Goal: Task Accomplishment & Management: Manage account settings

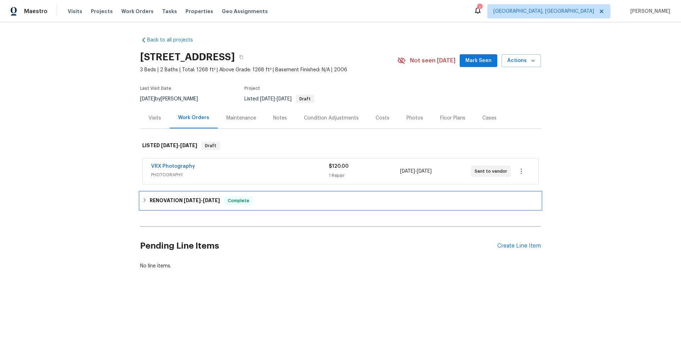
click at [150, 201] on h6 "RENOVATION 9/17/25 - 9/25/25" at bounding box center [185, 200] width 70 height 9
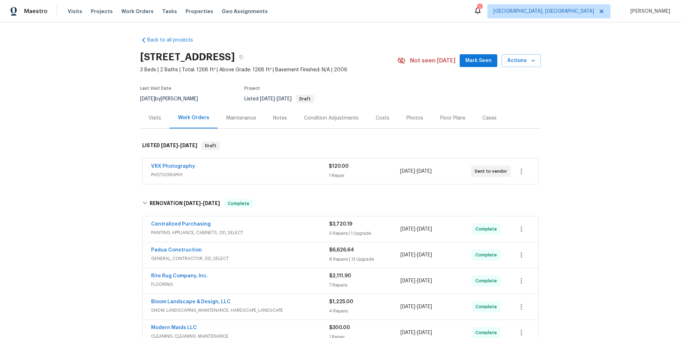
click at [95, 144] on div "Back to all projects 100 Waterford Dr, Angier, NC 27501 3 Beds | 2 Baths | Tota…" at bounding box center [340, 179] width 681 height 315
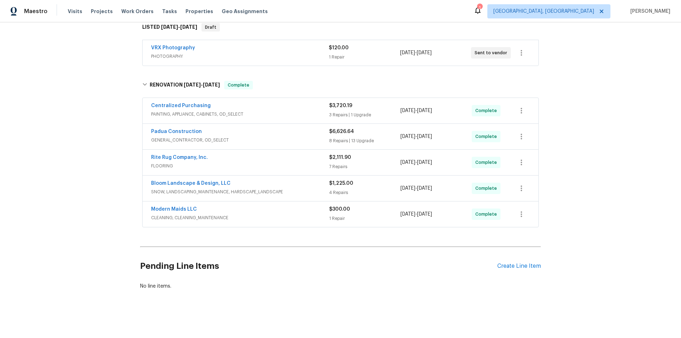
click at [99, 152] on div "Back to all projects 100 Waterford Dr, Angier, NC 27501 3 Beds | 2 Baths | Tota…" at bounding box center [340, 179] width 681 height 315
click at [105, 161] on div "Back to all projects 100 Waterford Dr, Angier, NC 27501 3 Beds | 2 Baths | Tota…" at bounding box center [340, 179] width 681 height 315
click at [102, 125] on div "Back to all projects 100 Waterford Dr, Angier, NC 27501 3 Beds | 2 Baths | Tota…" at bounding box center [340, 179] width 681 height 315
click at [115, 146] on div "Back to all projects 100 Waterford Dr, Angier, NC 27501 3 Beds | 2 Baths | Tota…" at bounding box center [340, 179] width 681 height 315
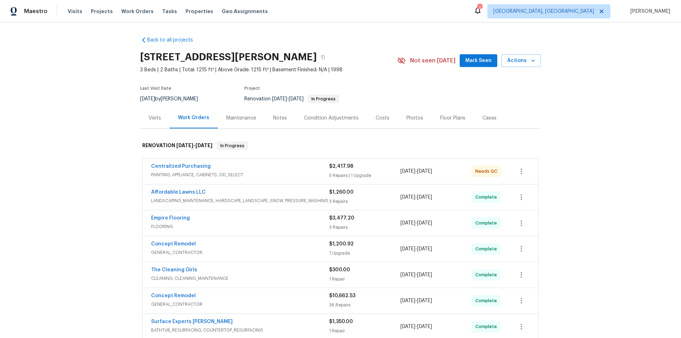
click at [84, 122] on div "Back to all projects [STREET_ADDRESS][PERSON_NAME] 3 Beds | 2 Baths | Total: 12…" at bounding box center [340, 179] width 681 height 315
click at [88, 177] on div "Back to all projects 112 Kelly Ln, Clayton, NC 27520 3 Beds | 2 Baths | Total: …" at bounding box center [340, 179] width 681 height 315
click at [97, 148] on div "Back to all projects 112 Kelly Ln, Clayton, NC 27520 3 Beds | 2 Baths | Total: …" at bounding box center [340, 179] width 681 height 315
click at [73, 172] on div "Back to all projects 112 Kelly Ln, Clayton, NC 27520 3 Beds | 2 Baths | Total: …" at bounding box center [340, 179] width 681 height 315
click at [90, 146] on div "Back to all projects 112 Kelly Ln, Clayton, NC 27520 3 Beds | 2 Baths | Total: …" at bounding box center [340, 179] width 681 height 315
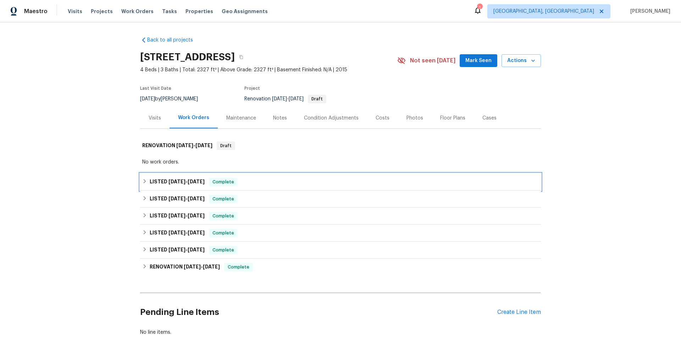
click at [142, 184] on div "LISTED 9/24/25 - 9/24/25 Complete" at bounding box center [340, 182] width 396 height 9
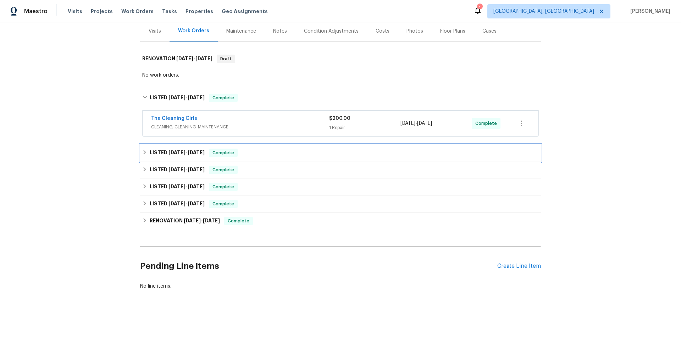
click at [145, 149] on div "LISTED 9/16/25 - 9/23/25 Complete" at bounding box center [340, 153] width 396 height 9
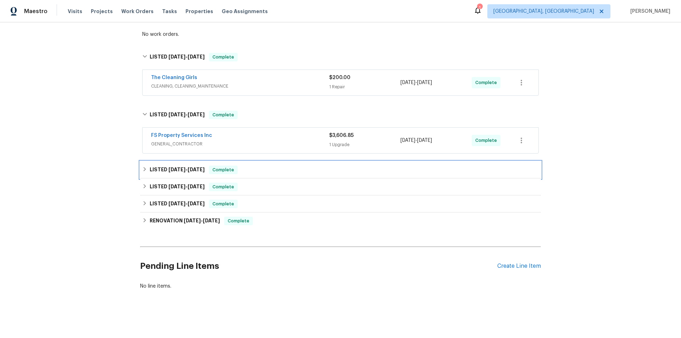
click at [142, 167] on icon at bounding box center [144, 169] width 5 height 5
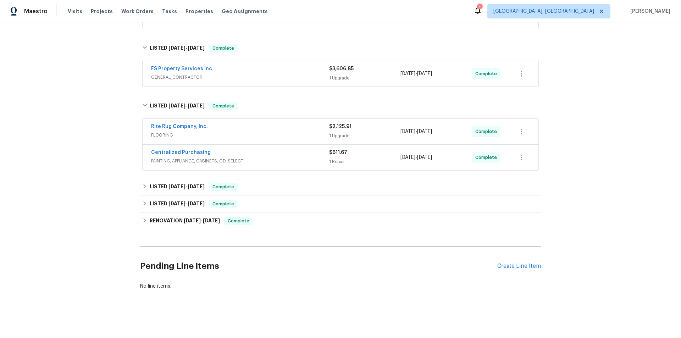
click at [144, 173] on div "Back to all projects 1419 Glenwater Dr, Cary, NC 27519 4 Beds | 3 Baths | Total…" at bounding box center [340, 66] width 401 height 459
click at [144, 178] on div "LISTED 3/24/25 - 3/26/25 Complete" at bounding box center [340, 186] width 401 height 17
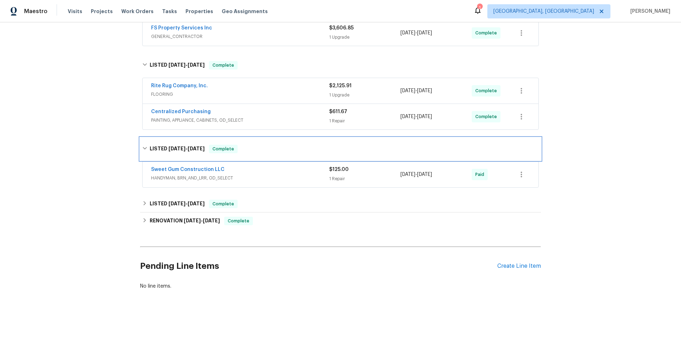
scroll to position [240, 0]
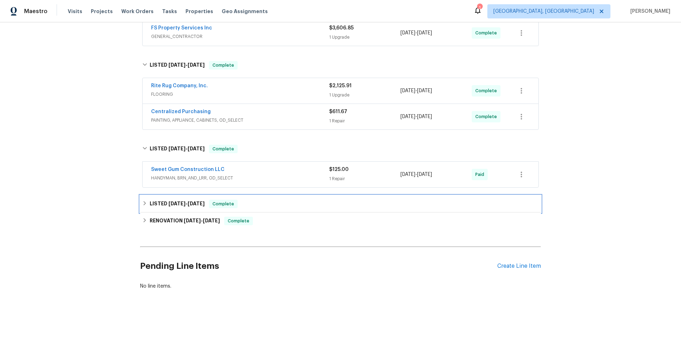
drag, startPoint x: 146, startPoint y: 197, endPoint x: 124, endPoint y: 186, distance: 25.2
click at [147, 200] on div "LISTED 3/12/25 - 3/13/25 Complete" at bounding box center [340, 204] width 396 height 9
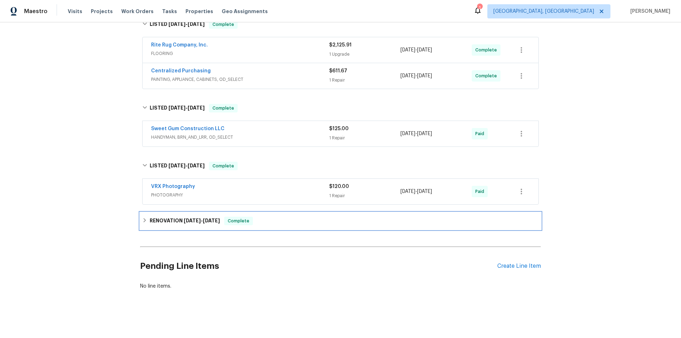
click at [146, 217] on div "RENOVATION 2/26/25 - 3/7/25 Complete" at bounding box center [340, 221] width 396 height 9
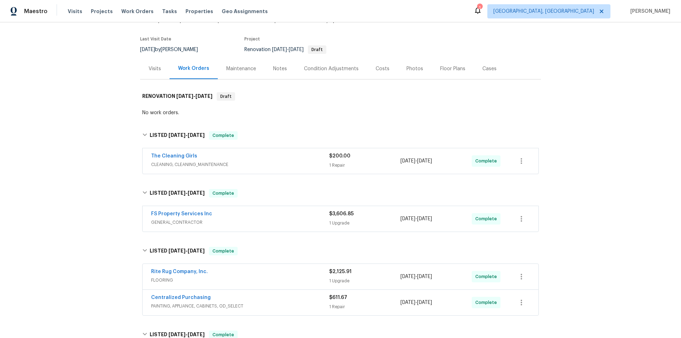
scroll to position [0, 0]
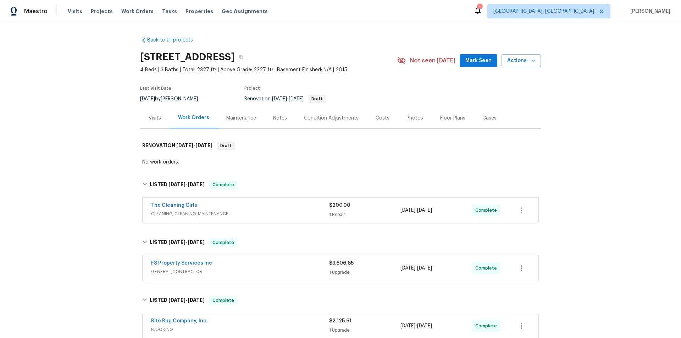
click at [104, 152] on div "Back to all projects 1419 Glenwater Dr, Cary, NC 27519 4 Beds | 3 Baths | Total…" at bounding box center [340, 179] width 681 height 315
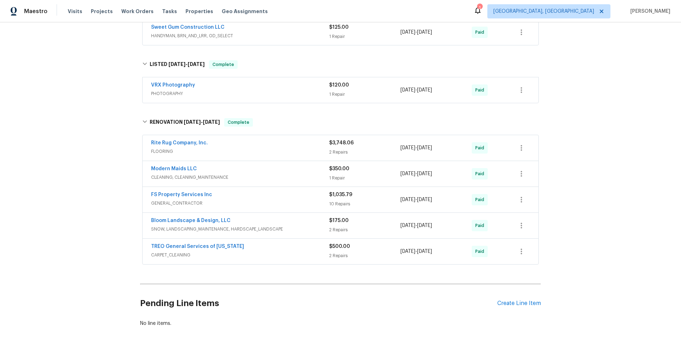
scroll to position [28, 0]
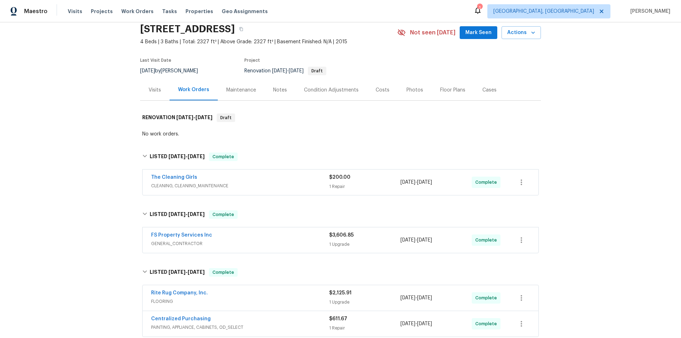
click at [87, 141] on div "Back to all projects 1419 Glenwater Dr, Cary, NC 27519 4 Beds | 3 Baths | Total…" at bounding box center [340, 179] width 681 height 315
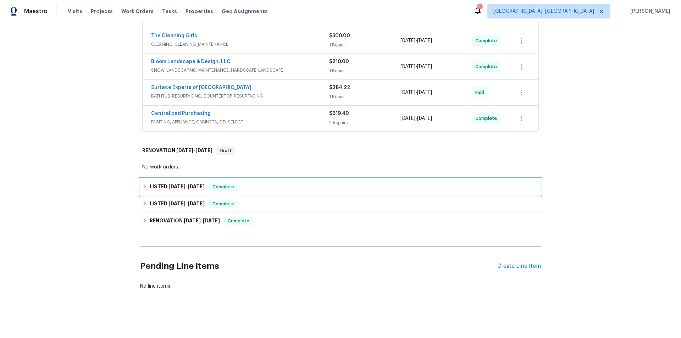
click at [146, 183] on div "LISTED 3/20/25 - 3/22/25 Complete" at bounding box center [340, 187] width 396 height 9
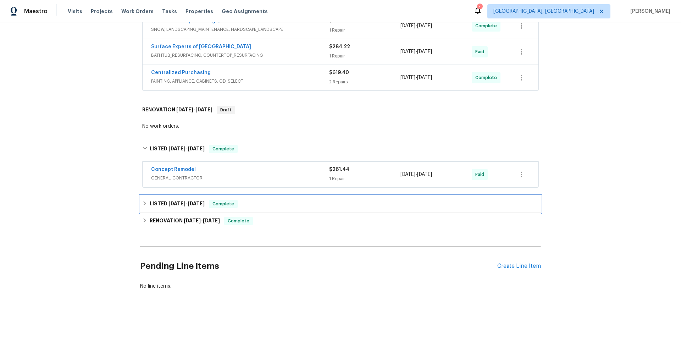
drag, startPoint x: 151, startPoint y: 202, endPoint x: 128, endPoint y: 198, distance: 23.1
click at [150, 202] on h6 "LISTED 12/12/24 - 12/16/24" at bounding box center [177, 204] width 55 height 9
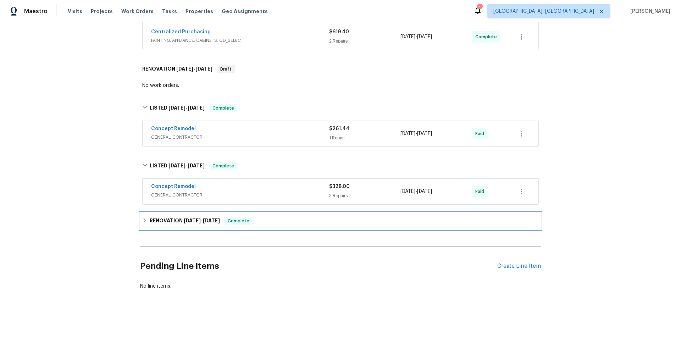
click at [140, 214] on div "RENOVATION 11/26/24 - 12/16/24 Complete" at bounding box center [340, 220] width 401 height 17
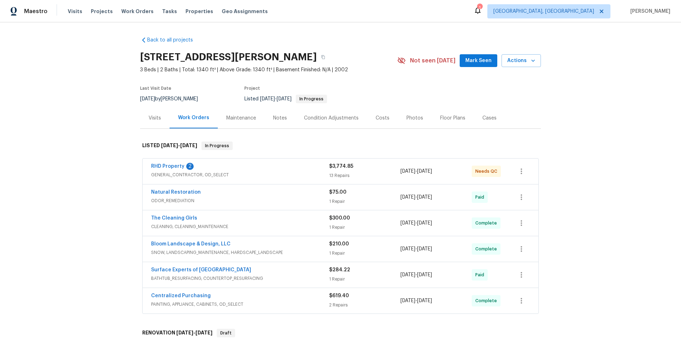
click at [84, 131] on div "Back to all projects 2042 Compacta Dr, Wendell, NC 27591 3 Beds | 2 Baths | Tot…" at bounding box center [340, 179] width 681 height 315
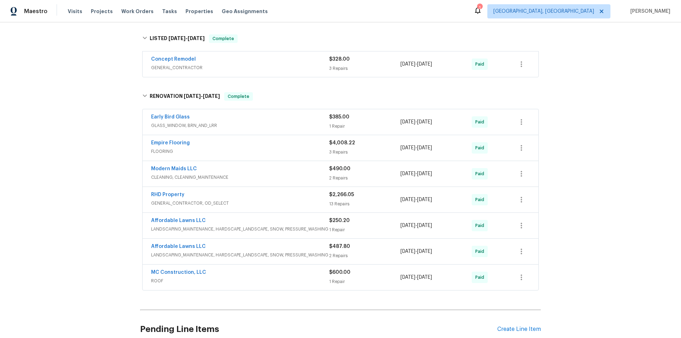
scroll to position [41, 0]
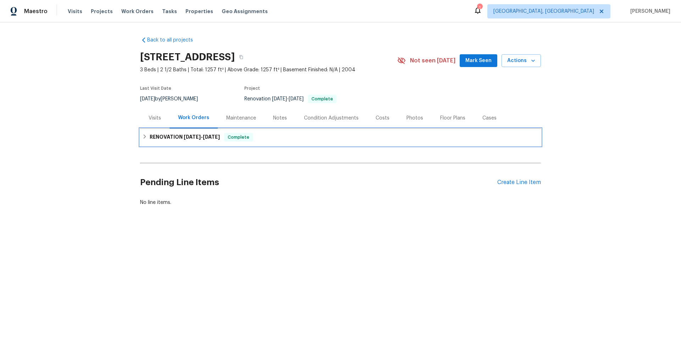
click at [174, 138] on h6 "RENOVATION 9/11/25 - 9/29/25" at bounding box center [185, 137] width 70 height 9
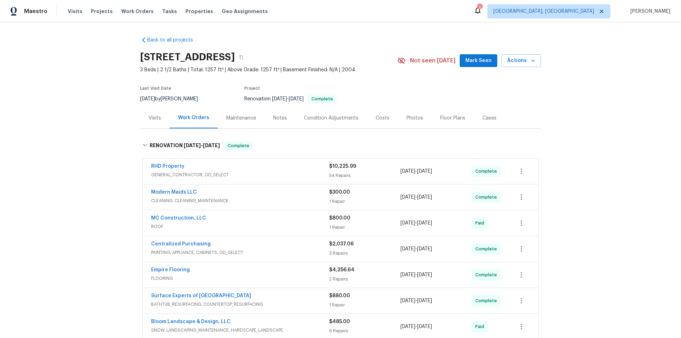
click at [88, 147] on div "Back to all projects 310 Peachtree Pl, Durham, NC 27701 3 Beds | 2 1/2 Baths | …" at bounding box center [340, 179] width 681 height 315
click at [93, 179] on div "Back to all projects 310 Peachtree Pl, Durham, NC 27701 3 Beds | 2 1/2 Baths | …" at bounding box center [340, 179] width 681 height 315
click at [72, 186] on div "Back to all projects 310 Peachtree Pl, Durham, NC 27701 3 Beds | 2 1/2 Baths | …" at bounding box center [340, 179] width 681 height 315
click at [74, 130] on div "Back to all projects 310 Peachtree Pl, Durham, NC 27701 3 Beds | 2 1/2 Baths | …" at bounding box center [340, 179] width 681 height 315
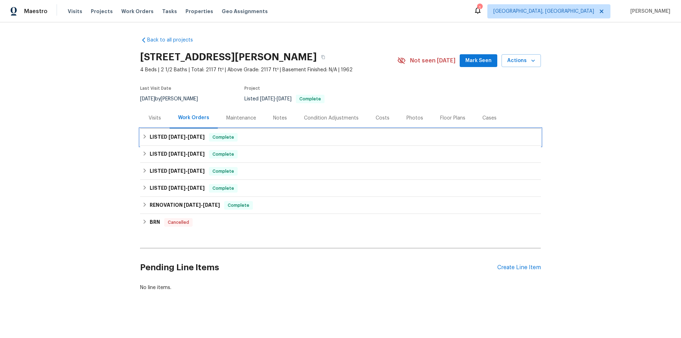
click at [168, 139] on span "[DATE]" at bounding box center [176, 136] width 17 height 5
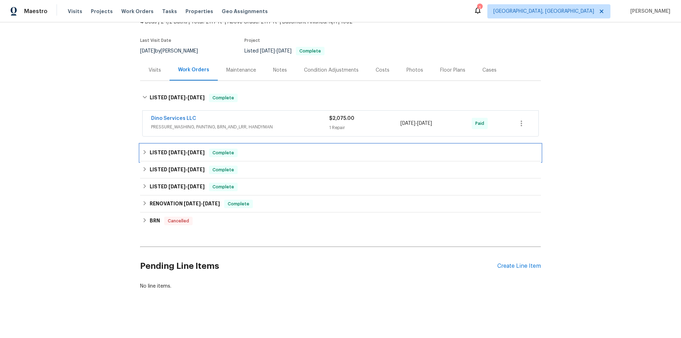
click at [173, 155] on div "LISTED [DATE] - [DATE] Complete" at bounding box center [340, 152] width 401 height 17
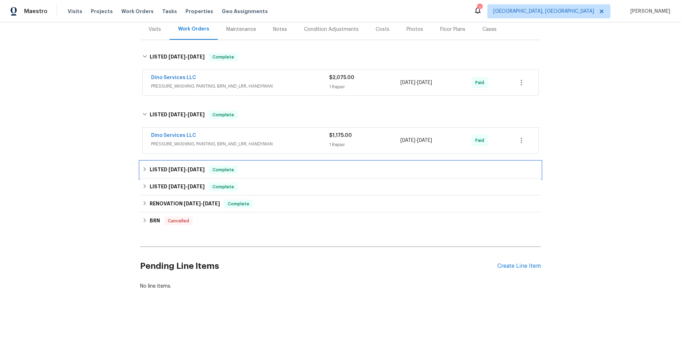
click at [163, 161] on div "LISTED [DATE] - [DATE] Complete" at bounding box center [340, 169] width 401 height 17
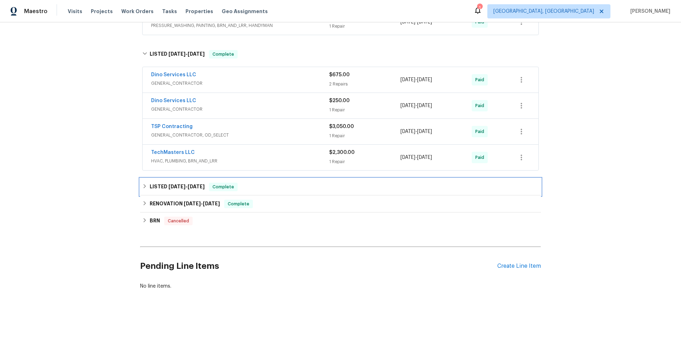
click at [153, 183] on h6 "LISTED [DATE] - [DATE]" at bounding box center [177, 187] width 55 height 9
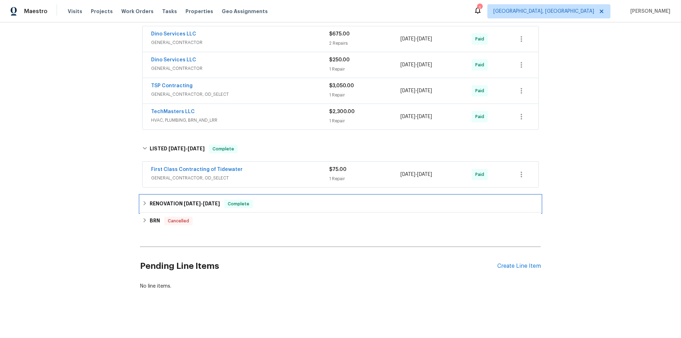
click at [148, 195] on div "RENOVATION [DATE] - [DATE] Complete" at bounding box center [340, 203] width 401 height 17
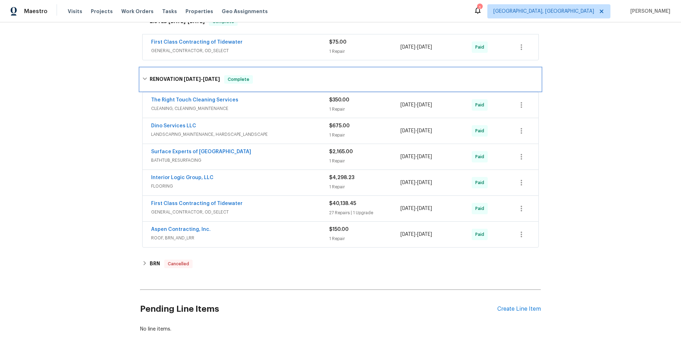
scroll to position [423, 0]
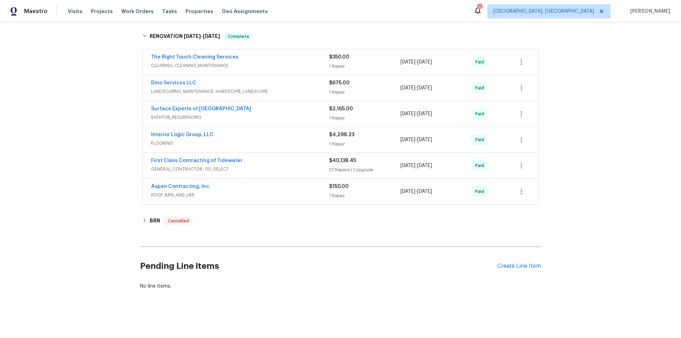
click at [146, 212] on div "BRN Cancelled" at bounding box center [340, 220] width 401 height 17
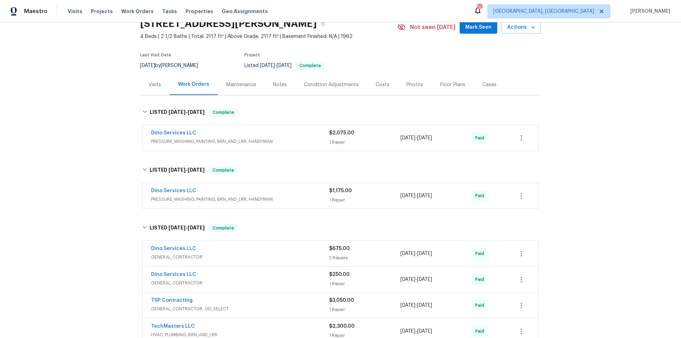
scroll to position [0, 0]
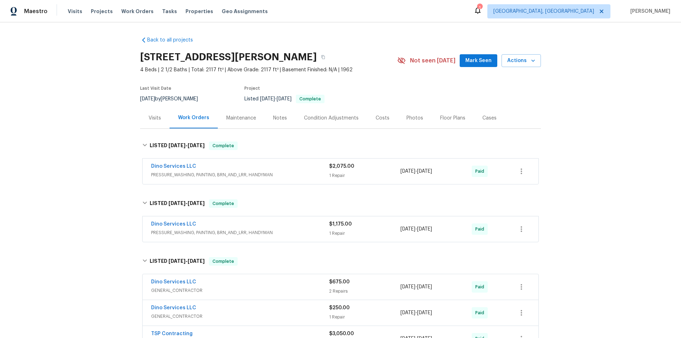
click at [91, 172] on div "Back to all projects 2807 Clingman St, Hopewell, VA 23860 4 Beds | 2 1/2 Baths …" at bounding box center [340, 179] width 681 height 315
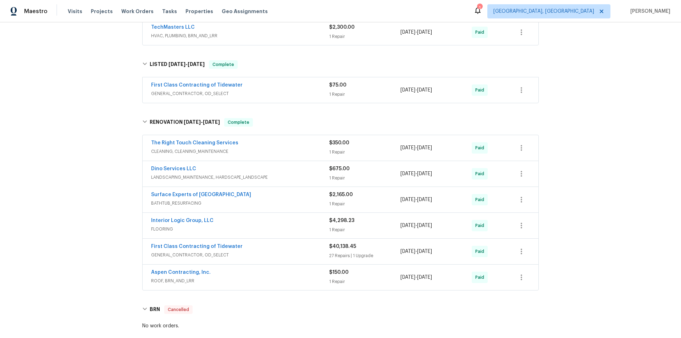
click at [83, 146] on div "Back to all projects 2807 Clingman St, Hopewell, VA 23860 4 Beds | 2 1/2 Baths …" at bounding box center [340, 179] width 681 height 315
click at [103, 148] on div "Back to all projects 2807 Clingman St, Hopewell, VA 23860 4 Beds | 2 1/2 Baths …" at bounding box center [340, 179] width 681 height 315
click at [89, 174] on div "Back to all projects 2807 Clingman St, Hopewell, VA 23860 4 Beds | 2 1/2 Baths …" at bounding box center [340, 179] width 681 height 315
click at [93, 163] on div "Back to all projects 2807 Clingman St, Hopewell, VA 23860 4 Beds | 2 1/2 Baths …" at bounding box center [340, 179] width 681 height 315
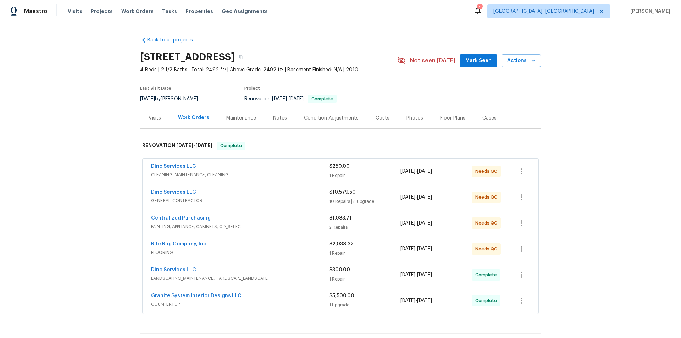
click at [109, 132] on div "Back to all projects [STREET_ADDRESS] 4 Beds | 2 1/2 Baths | Total: 2492 ft² | …" at bounding box center [340, 179] width 681 height 315
click at [99, 141] on div "Back to all projects [STREET_ADDRESS] 4 Beds | 2 1/2 Baths | Total: 2492 ft² | …" at bounding box center [340, 179] width 681 height 315
click at [101, 119] on div "Back to all projects [STREET_ADDRESS] 4 Beds | 2 1/2 Baths | Total: 2492 ft² | …" at bounding box center [340, 179] width 681 height 315
click at [102, 147] on div "Back to all projects [STREET_ADDRESS] 4 Beds | 2 1/2 Baths | Total: 2492 ft² | …" at bounding box center [340, 179] width 681 height 315
click at [92, 140] on div "Back to all projects [STREET_ADDRESS] 4 Beds | 2 1/2 Baths | Total: 2492 ft² | …" at bounding box center [340, 179] width 681 height 315
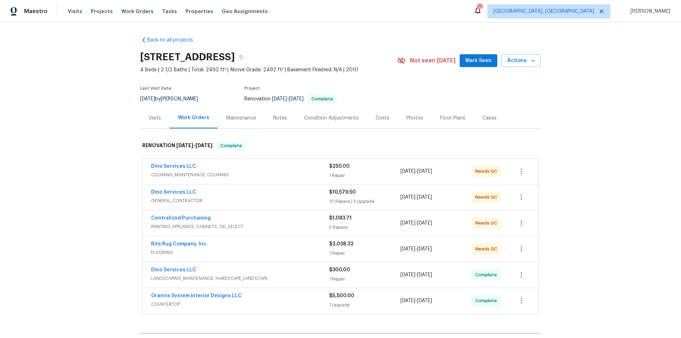
click at [74, 139] on div "Back to all projects 9401 Rutlandshire Dr, Mechanicsville, VA 23116 4 Beds | 2 …" at bounding box center [340, 179] width 681 height 315
click at [63, 207] on div "Back to all projects 9401 Rutlandshire Dr, Mechanicsville, VA 23116 4 Beds | 2 …" at bounding box center [340, 179] width 681 height 315
click at [76, 138] on div "Back to all projects 9401 Rutlandshire Dr, Mechanicsville, VA 23116 4 Beds | 2 …" at bounding box center [340, 179] width 681 height 315
click at [101, 132] on div "Back to all projects 9401 Rutlandshire Dr, Mechanicsville, VA 23116 4 Beds | 2 …" at bounding box center [340, 179] width 681 height 315
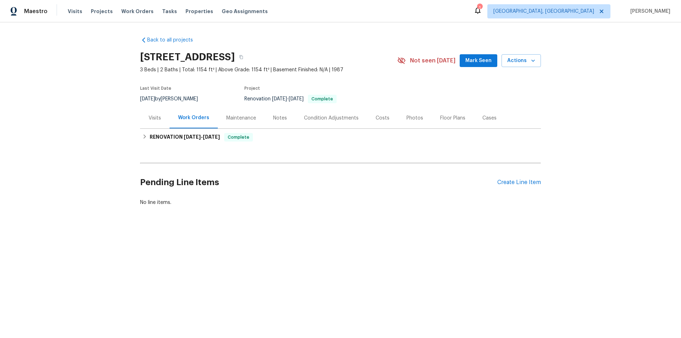
click at [151, 116] on div "Visits" at bounding box center [155, 117] width 12 height 7
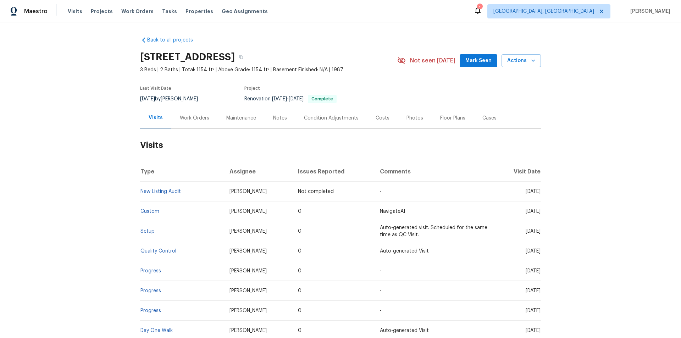
click at [191, 118] on div "Work Orders" at bounding box center [194, 117] width 29 height 7
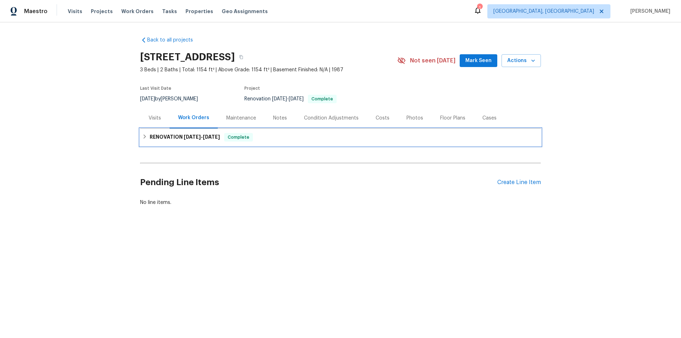
click at [143, 138] on icon at bounding box center [144, 136] width 5 height 5
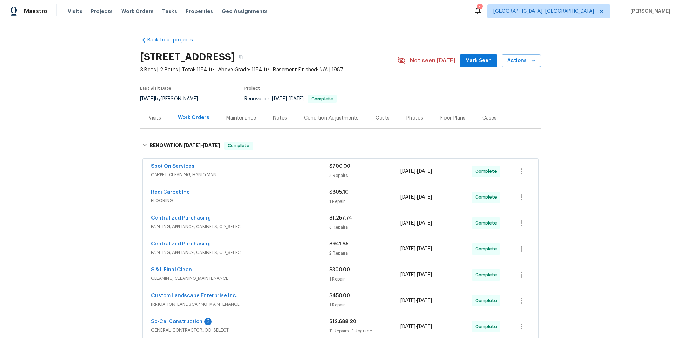
click at [101, 159] on div "Back to all projects 376 Win Ct, San Jacinto, CA 92583 3 Beds | 2 Baths | Total…" at bounding box center [340, 179] width 681 height 315
click at [77, 154] on div "Back to all projects 376 Win Ct, San Jacinto, CA 92583 3 Beds | 2 Baths | Total…" at bounding box center [340, 179] width 681 height 315
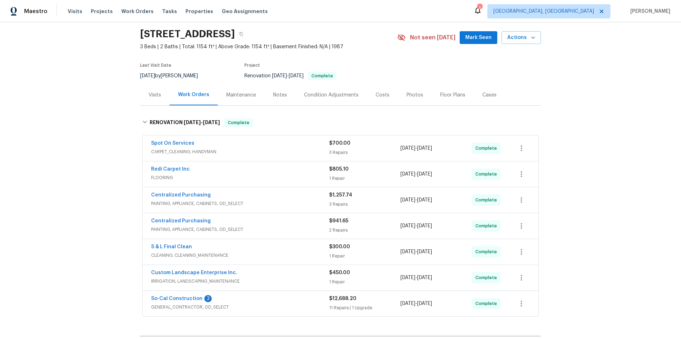
scroll to position [35, 0]
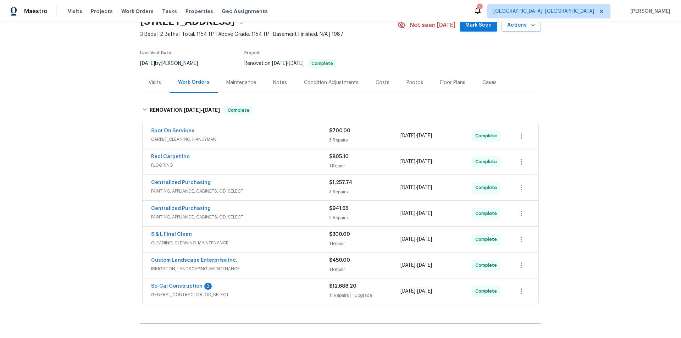
click at [89, 146] on div "Back to all projects 376 Win Ct, San Jacinto, CA 92583 3 Beds | 2 Baths | Total…" at bounding box center [340, 179] width 681 height 315
click at [102, 150] on div "Back to all projects 376 Win Ct, San Jacinto, CA 92583 3 Beds | 2 Baths | Total…" at bounding box center [340, 179] width 681 height 315
click at [100, 128] on div "Back to all projects 376 Win Ct, San Jacinto, CA 92583 3 Beds | 2 Baths | Total…" at bounding box center [340, 179] width 681 height 315
click at [80, 145] on div "Back to all projects 376 Win Ct, San Jacinto, CA 92583 3 Beds | 2 Baths | Total…" at bounding box center [340, 179] width 681 height 315
click at [91, 207] on div "Back to all projects 376 Win Ct, San Jacinto, CA 92583 3 Beds | 2 Baths | Total…" at bounding box center [340, 179] width 681 height 315
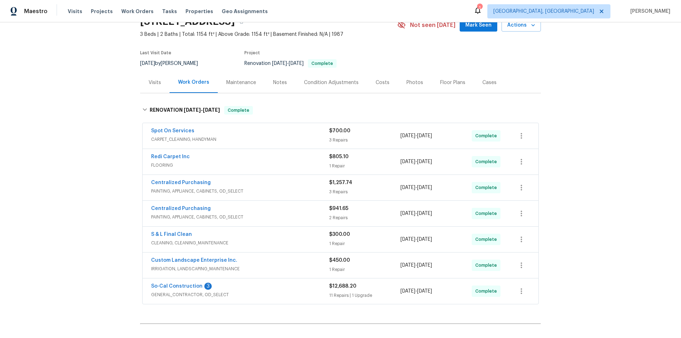
click at [80, 207] on div "Back to all projects 376 Win Ct, San Jacinto, CA 92583 3 Beds | 2 Baths | Total…" at bounding box center [340, 179] width 681 height 315
click at [92, 160] on div "Back to all projects 376 Win Ct, San Jacinto, CA 92583 3 Beds | 2 Baths | Total…" at bounding box center [340, 179] width 681 height 315
click at [127, 110] on div "Back to all projects 376 Win Ct, San Jacinto, CA 92583 3 Beds | 2 Baths | Total…" at bounding box center [340, 179] width 681 height 315
click at [88, 141] on div "Back to all projects 376 Win Ct, San Jacinto, CA 92583 3 Beds | 2 Baths | Total…" at bounding box center [340, 179] width 681 height 315
click at [101, 130] on div "Back to all projects 376 Win Ct, San Jacinto, CA 92583 3 Beds | 2 Baths | Total…" at bounding box center [340, 179] width 681 height 315
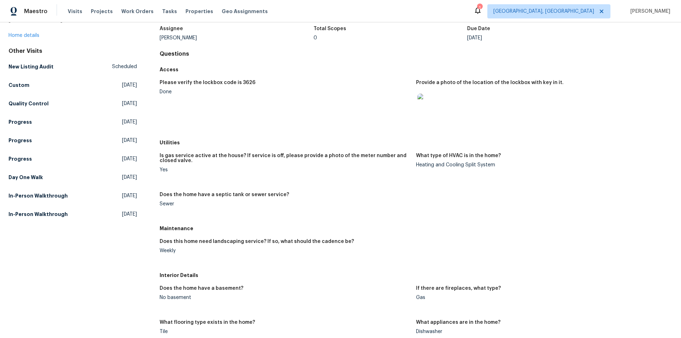
scroll to position [106, 0]
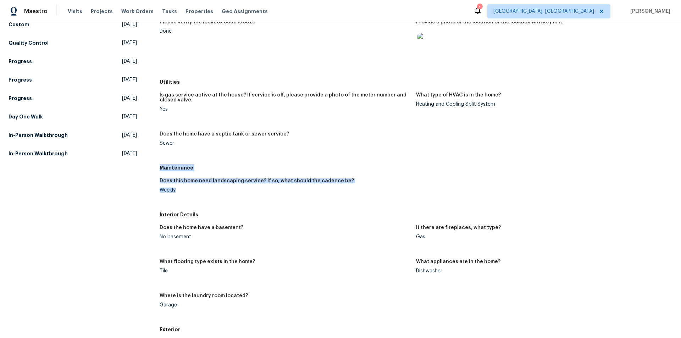
drag, startPoint x: 168, startPoint y: 172, endPoint x: 195, endPoint y: 199, distance: 38.9
click at [195, 199] on div "Maintenance Does this home need landscaping service? If so, what should the cad…" at bounding box center [416, 184] width 513 height 47
click at [126, 126] on div "Other Visits New Listing Audit Scheduled Custom [DATE] Quality Control [DATE] P…" at bounding box center [73, 73] width 128 height 173
drag, startPoint x: 168, startPoint y: 175, endPoint x: 188, endPoint y: 199, distance: 31.5
click at [188, 199] on div "Maintenance Does this home need landscaping service? If so, what should the cad…" at bounding box center [416, 184] width 513 height 47
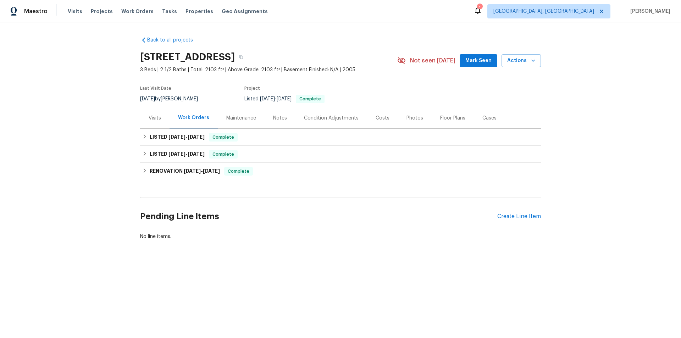
click at [152, 122] on div "Visits" at bounding box center [154, 117] width 29 height 21
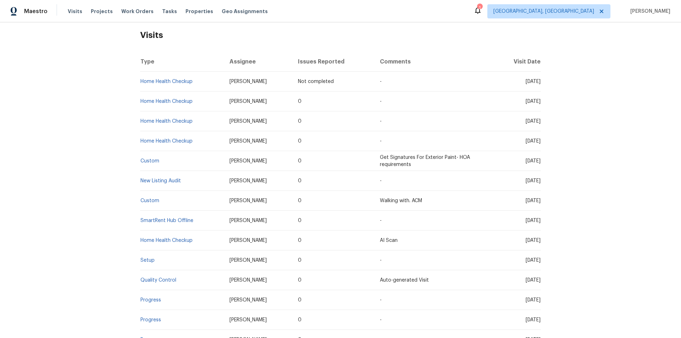
scroll to position [177, 0]
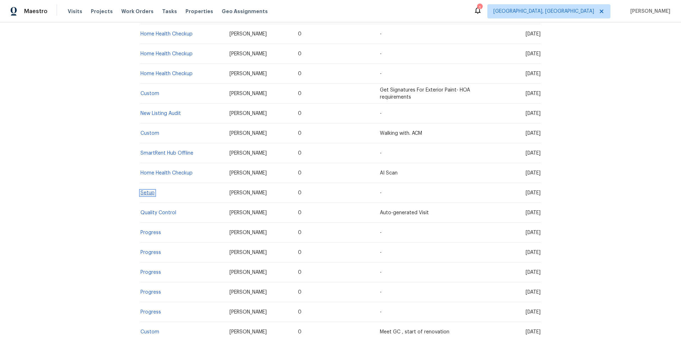
click at [148, 191] on link "Setup" at bounding box center [147, 192] width 14 height 5
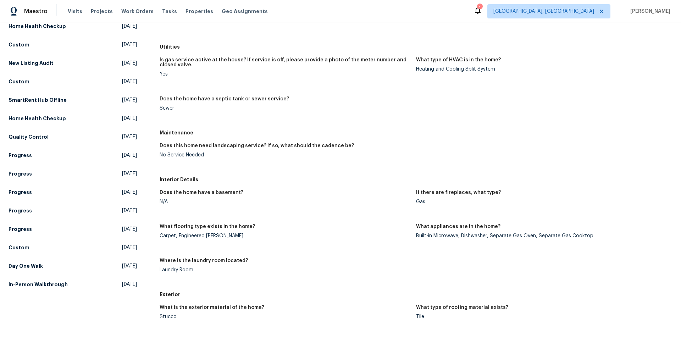
scroll to position [142, 0]
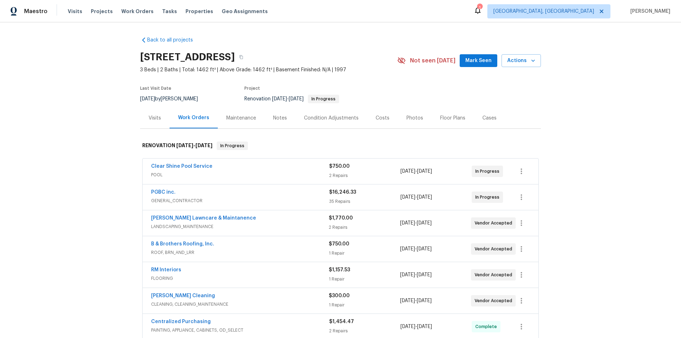
click at [94, 181] on div "Back to all projects [STREET_ADDRESS] 3 Beds | 2 Baths | Total: 1462 ft² | Abov…" at bounding box center [340, 179] width 681 height 315
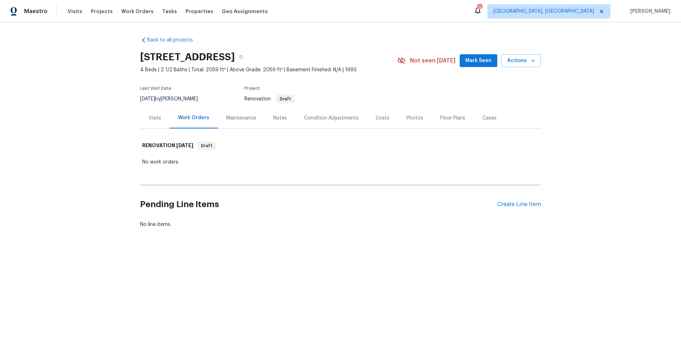
click at [114, 188] on div "Back to all projects 1227 Calle Ultimo, Oceanside, CA 92056 4 Beds | 2 1/2 Bath…" at bounding box center [340, 149] width 681 height 254
click at [53, 185] on div "Back to all projects 1227 Calle Ultimo, Oceanside, CA 92056 4 Beds | 2 1/2 Bath…" at bounding box center [340, 149] width 681 height 254
click at [103, 154] on div "Back to all projects 1227 Calle Ultimo, Oceanside, CA 92056 4 Beds | 2 1/2 Bath…" at bounding box center [340, 149] width 681 height 254
click at [89, 140] on div "Back to all projects 1227 Calle Ultimo, Oceanside, CA 92056 4 Beds | 2 1/2 Bath…" at bounding box center [340, 149] width 681 height 254
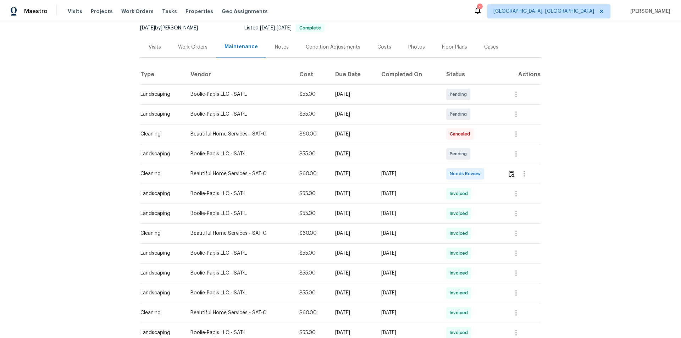
scroll to position [35, 0]
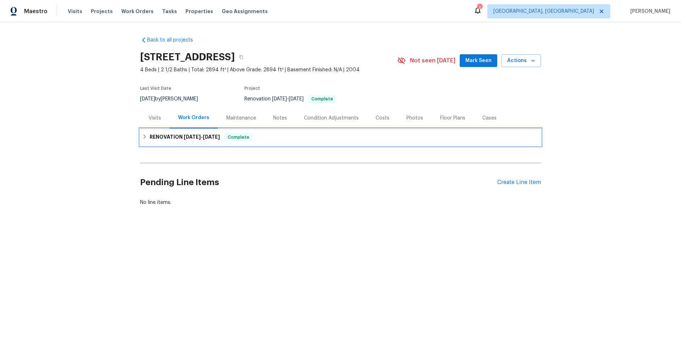
drag, startPoint x: 149, startPoint y: 138, endPoint x: 146, endPoint y: 146, distance: 7.7
click at [150, 139] on h6 "RENOVATION [DATE] - [DATE]" at bounding box center [185, 137] width 70 height 9
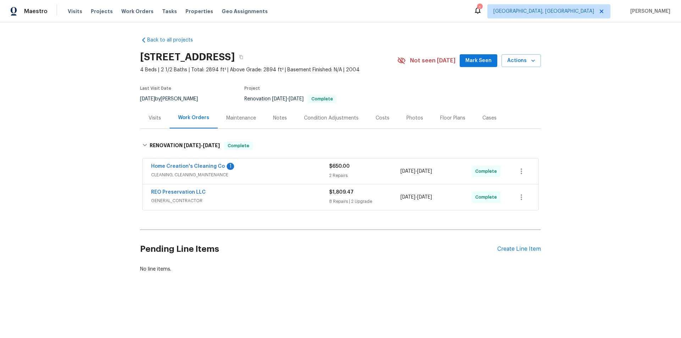
click at [86, 119] on div "Back to all projects [STREET_ADDRESS] 4 Beds | 2 1/2 Baths | Total: 2894 ft² | …" at bounding box center [340, 171] width 681 height 298
click at [108, 129] on div "Back to all projects [STREET_ADDRESS] 4 Beds | 2 1/2 Baths | Total: 2894 ft² | …" at bounding box center [340, 171] width 681 height 298
click at [102, 120] on div "Back to all projects [STREET_ADDRESS] 4 Beds | 2 1/2 Baths | Total: 2894 ft² | …" at bounding box center [340, 171] width 681 height 298
click at [101, 148] on div "Back to all projects [STREET_ADDRESS] 4 Beds | 2 1/2 Baths | Total: 2894 ft² | …" at bounding box center [340, 171] width 681 height 298
click at [84, 128] on div "Back to all projects [STREET_ADDRESS] 4 Beds | 2 1/2 Baths | Total: 2894 ft² | …" at bounding box center [340, 171] width 681 height 298
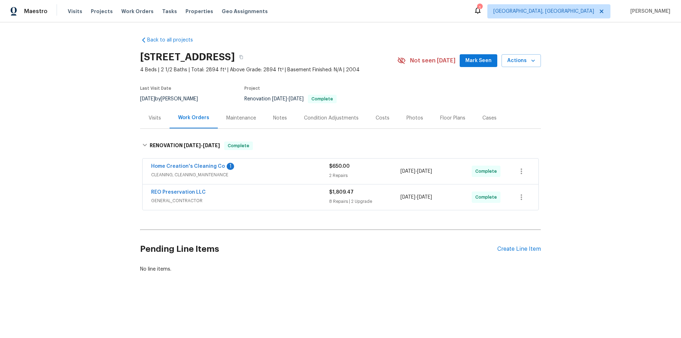
click at [94, 111] on div "Back to all projects [STREET_ADDRESS] 4 Beds | 2 1/2 Baths | Total: 2894 ft² | …" at bounding box center [340, 171] width 681 height 298
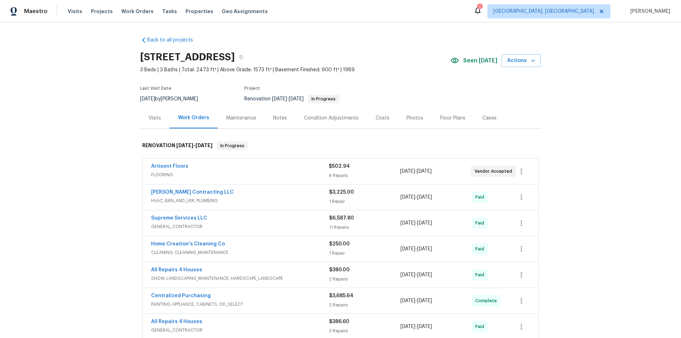
click at [101, 151] on div "Back to all projects [STREET_ADDRESS] 3 Beds | 3 Baths | Total: 2473 ft² | Abov…" at bounding box center [340, 179] width 681 height 315
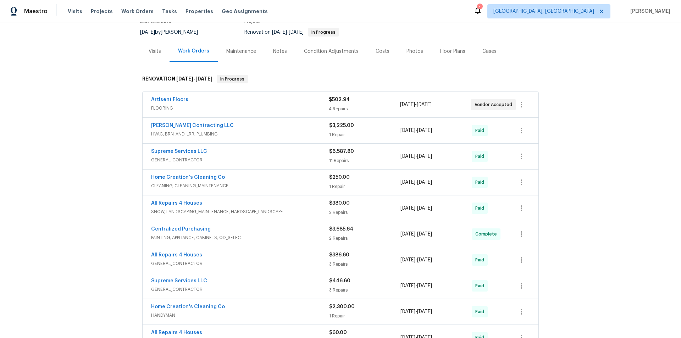
scroll to position [230, 0]
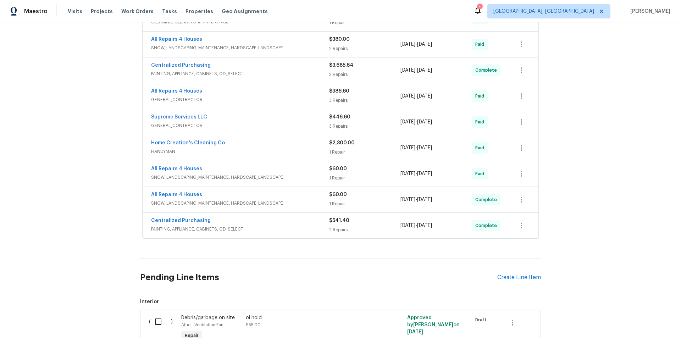
click at [79, 186] on div "Back to all projects [STREET_ADDRESS] 3 Beds | 3 Baths | Total: 2473 ft² | Abov…" at bounding box center [340, 179] width 681 height 315
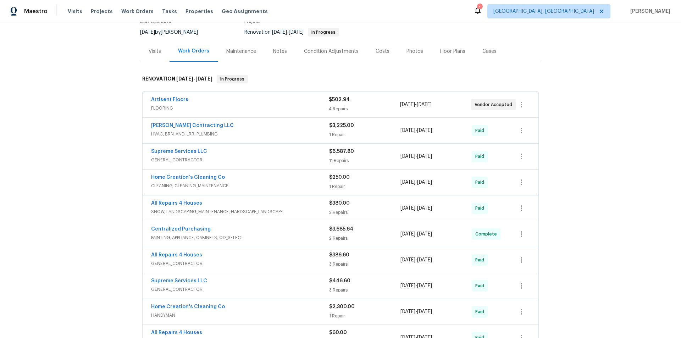
click at [102, 190] on div "Back to all projects [STREET_ADDRESS] 3 Beds | 3 Baths | Total: 2473 ft² | Abov…" at bounding box center [340, 179] width 681 height 315
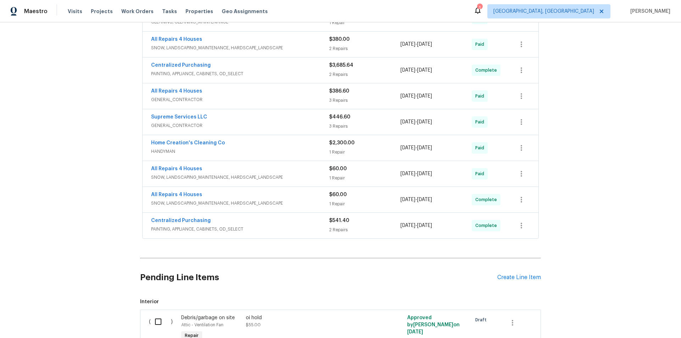
click at [69, 183] on div "Back to all projects [STREET_ADDRESS] 3 Beds | 3 Baths | Total: 2473 ft² | Abov…" at bounding box center [340, 179] width 681 height 315
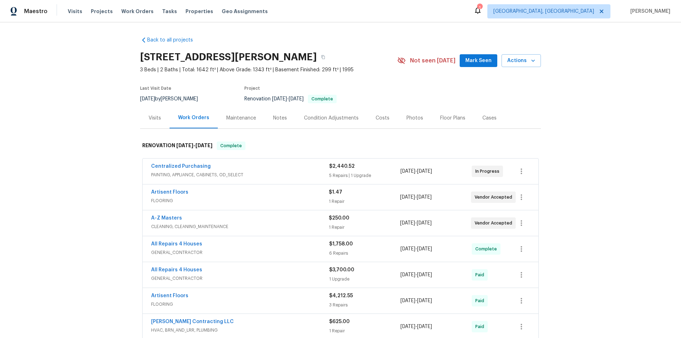
click at [82, 175] on div "Back to all projects [STREET_ADDRESS][PERSON_NAME] 3 Beds | 2 Baths | Total: 16…" at bounding box center [340, 179] width 681 height 315
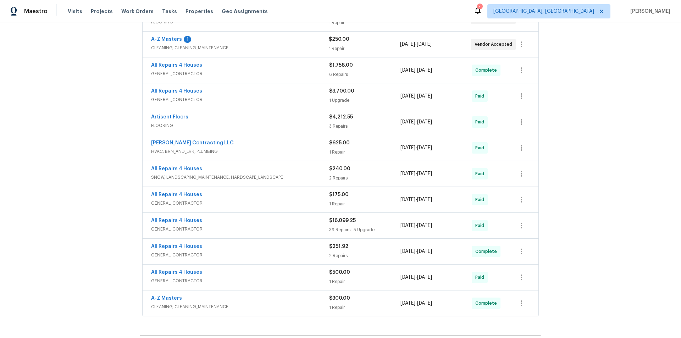
click at [72, 144] on div "Back to all projects [STREET_ADDRESS][PERSON_NAME] 3 Beds | 2 Baths | Total: 16…" at bounding box center [340, 179] width 681 height 315
click at [86, 149] on div "Back to all projects [STREET_ADDRESS][PERSON_NAME] 3 Beds | 2 Baths | Total: 16…" at bounding box center [340, 179] width 681 height 315
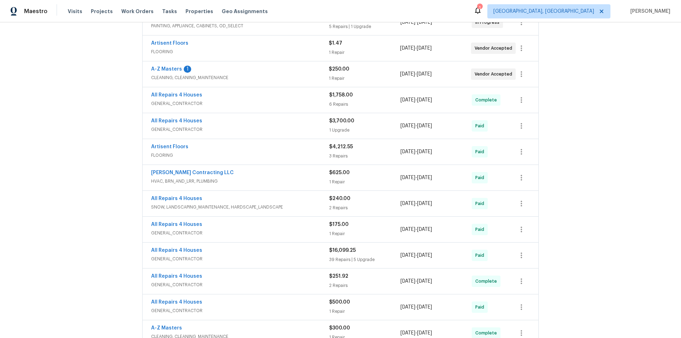
scroll to position [143, 0]
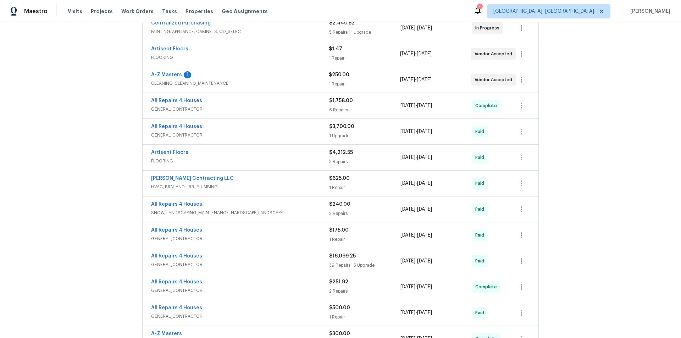
click at [90, 161] on div "Back to all projects [STREET_ADDRESS][PERSON_NAME] 3 Beds | 2 Baths | Total: 16…" at bounding box center [340, 179] width 681 height 315
click at [102, 150] on div "Back to all projects [STREET_ADDRESS][PERSON_NAME] 3 Beds | 2 Baths | Total: 16…" at bounding box center [340, 179] width 681 height 315
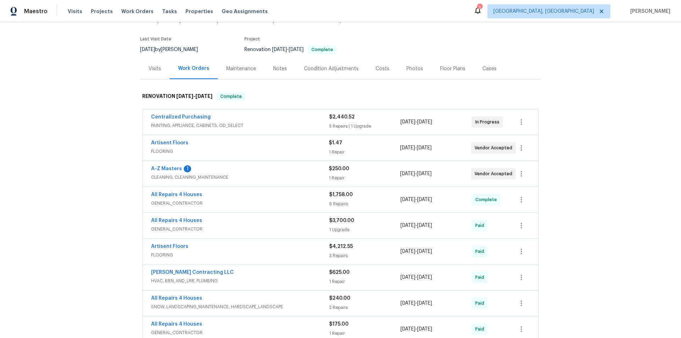
scroll to position [308, 0]
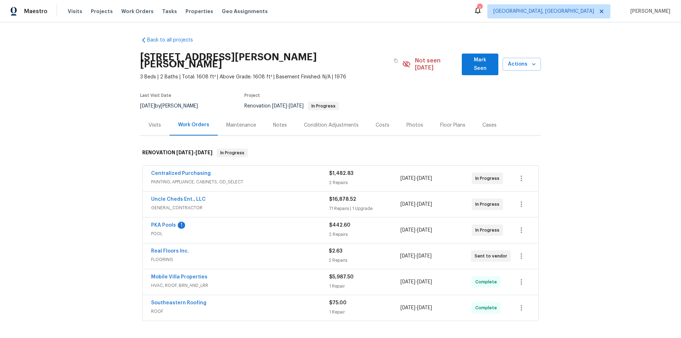
click at [79, 182] on div "Back to all projects 1109 Bryan Rd, Brandon, FL 33511 3 Beds | 2 Baths | Total:…" at bounding box center [340, 179] width 681 height 315
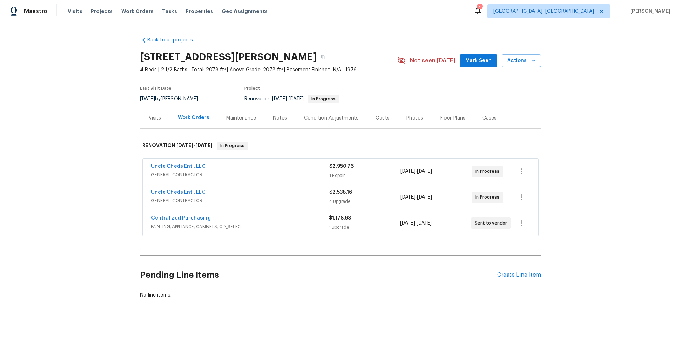
click at [104, 192] on div "Back to all projects [STREET_ADDRESS][PERSON_NAME] 4 Beds | 2 1/2 Baths | Total…" at bounding box center [340, 179] width 681 height 315
click at [79, 201] on div "Back to all projects [STREET_ADDRESS][PERSON_NAME] 4 Beds | 2 1/2 Baths | Total…" at bounding box center [340, 179] width 681 height 315
click at [66, 211] on div "Back to all projects [STREET_ADDRESS][PERSON_NAME] 4 Beds | 2 1/2 Baths | Total…" at bounding box center [340, 179] width 681 height 315
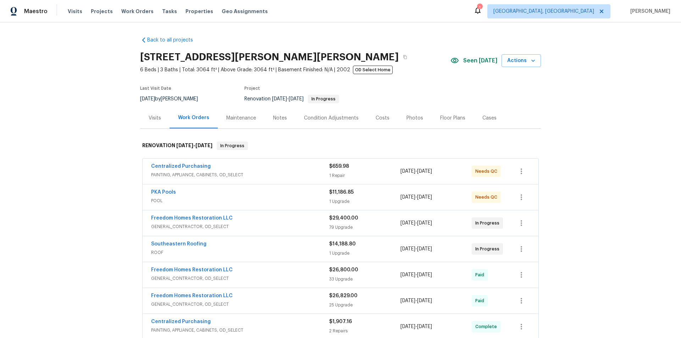
click at [79, 169] on div "Back to all projects [STREET_ADDRESS][PERSON_NAME] 6 Beds | 3 Baths | Total: 30…" at bounding box center [340, 179] width 681 height 315
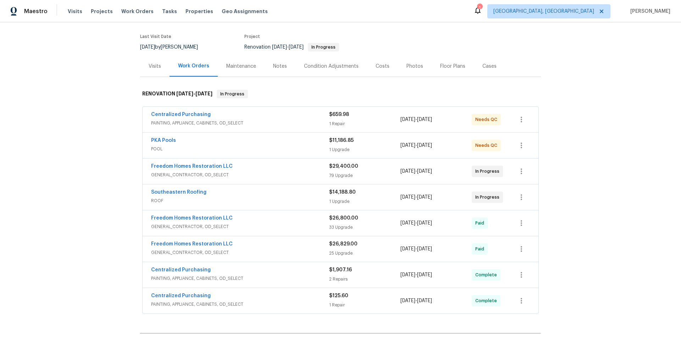
scroll to position [106, 0]
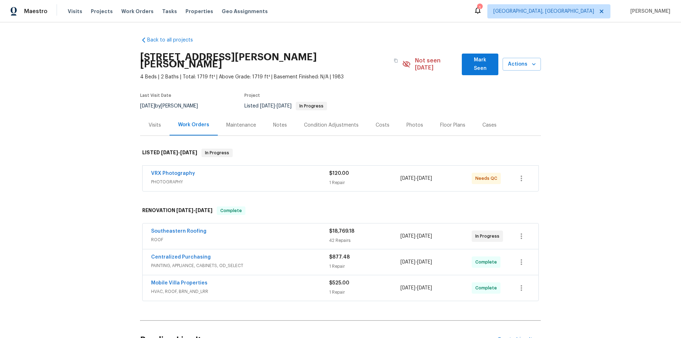
click at [86, 160] on div "Back to all projects [STREET_ADDRESS][PERSON_NAME][PERSON_NAME] 4 Beds | 2 Bath…" at bounding box center [340, 179] width 681 height 315
click at [102, 156] on div "Back to all projects [STREET_ADDRESS][PERSON_NAME][PERSON_NAME] 4 Beds | 2 Bath…" at bounding box center [340, 179] width 681 height 315
click at [89, 186] on div "Back to all projects [STREET_ADDRESS][PERSON_NAME][PERSON_NAME] 4 Beds | 2 Bath…" at bounding box center [340, 179] width 681 height 315
click at [91, 155] on div "Back to all projects 513 Sandy Creek Dr, Brandon, FL 33511 4 Beds | 2 Baths | T…" at bounding box center [340, 179] width 681 height 315
click at [82, 121] on div "Back to all projects 513 Sandy Creek Dr, Brandon, FL 33511 4 Beds | 2 Baths | T…" at bounding box center [340, 179] width 681 height 315
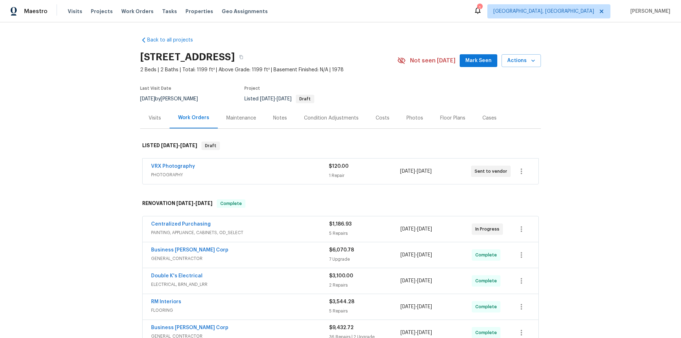
click at [89, 187] on div "Back to all projects 764 34th St SE, Largo, FL 33771 2 Beds | 2 Baths | Total: …" at bounding box center [340, 179] width 681 height 315
click at [65, 121] on div "Back to all projects 764 34th St SE, Largo, FL 33771 2 Beds | 2 Baths | Total: …" at bounding box center [340, 179] width 681 height 315
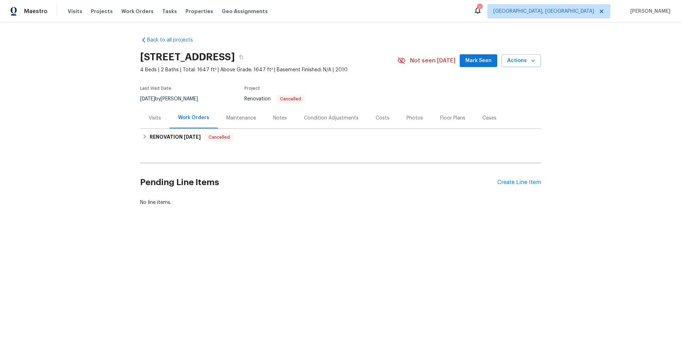
click at [162, 122] on div "Visits" at bounding box center [154, 117] width 29 height 21
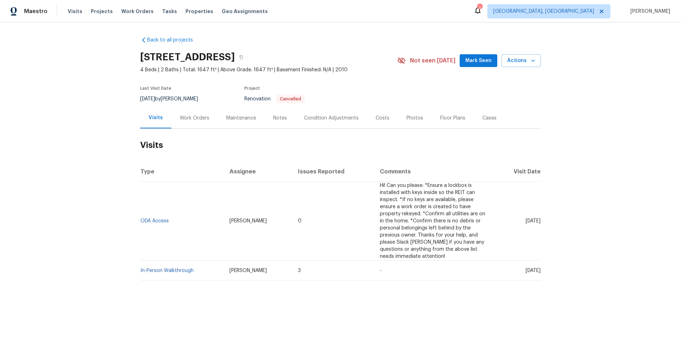
drag, startPoint x: 183, startPoint y: 125, endPoint x: 186, endPoint y: 128, distance: 4.3
click at [183, 125] on div "Work Orders" at bounding box center [194, 117] width 46 height 21
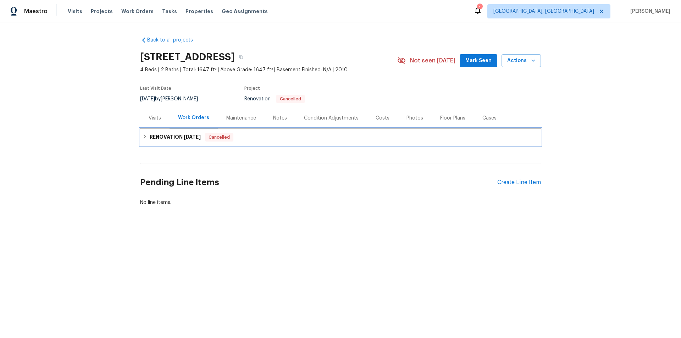
click at [150, 134] on h6 "RENOVATION [DATE]" at bounding box center [175, 137] width 51 height 9
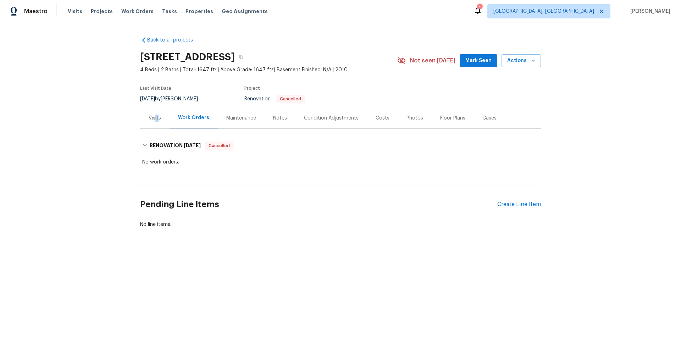
drag, startPoint x: 155, startPoint y: 124, endPoint x: 156, endPoint y: 128, distance: 4.0
click at [153, 119] on div "Visits" at bounding box center [154, 117] width 29 height 21
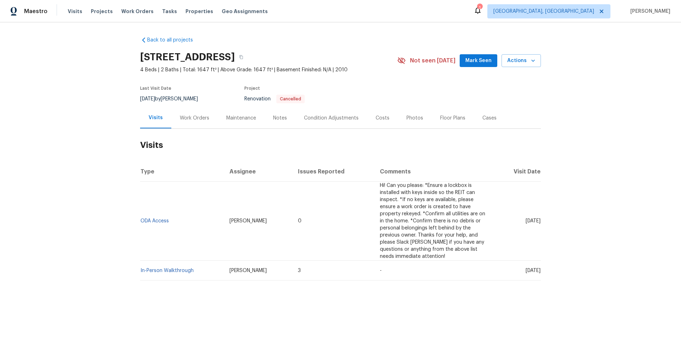
click at [189, 119] on div "Work Orders" at bounding box center [194, 117] width 29 height 7
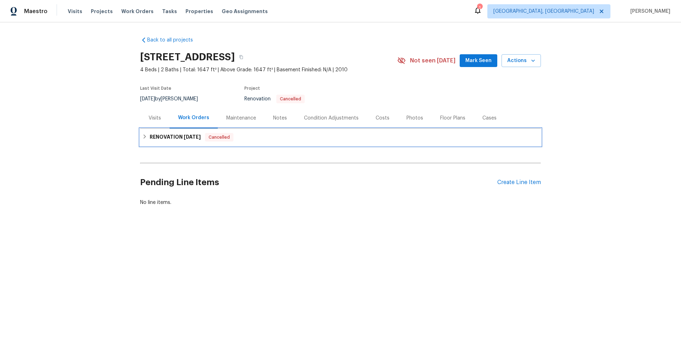
click at [162, 138] on h6 "RENOVATION 7/1/25" at bounding box center [175, 137] width 51 height 9
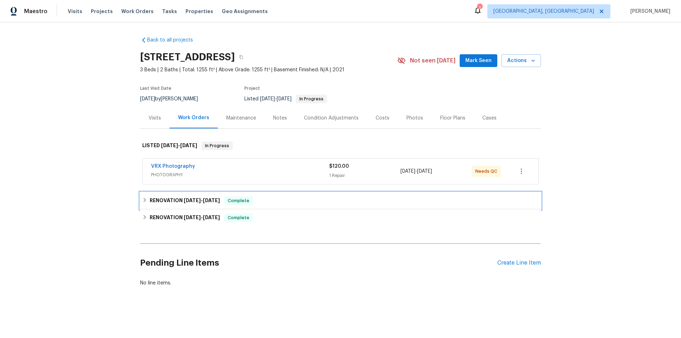
drag, startPoint x: 158, startPoint y: 202, endPoint x: 150, endPoint y: 203, distance: 8.6
click at [157, 202] on h6 "RENOVATION [DATE] - [DATE]" at bounding box center [185, 200] width 70 height 9
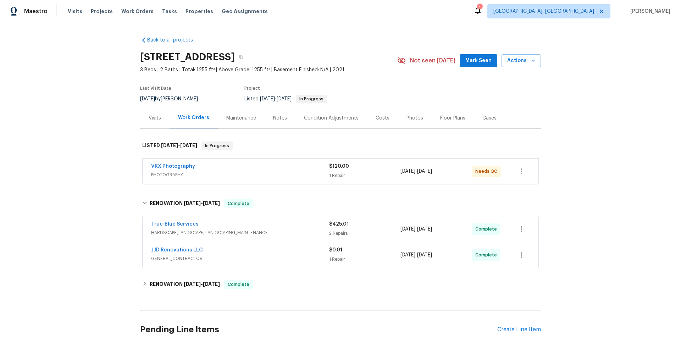
click at [150, 273] on div "Back to all projects [STREET_ADDRESS] 3 Beds | 2 Baths | Total: 1255 ft² | Abov…" at bounding box center [340, 195] width 401 height 328
click at [143, 285] on icon at bounding box center [144, 283] width 5 height 5
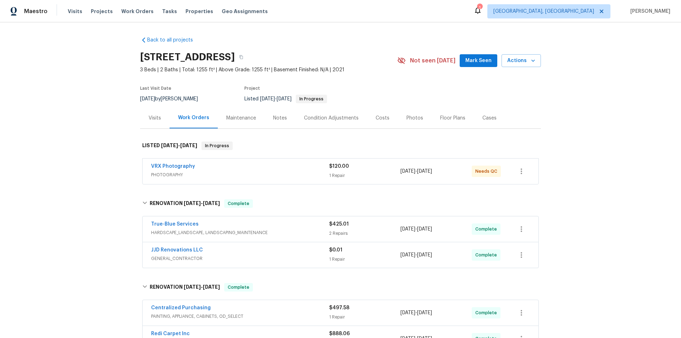
click at [89, 109] on div "Back to all projects 7501 W Teton Rd, Tucson, AZ 85757 3 Beds | 2 Baths | Total…" at bounding box center [340, 179] width 681 height 315
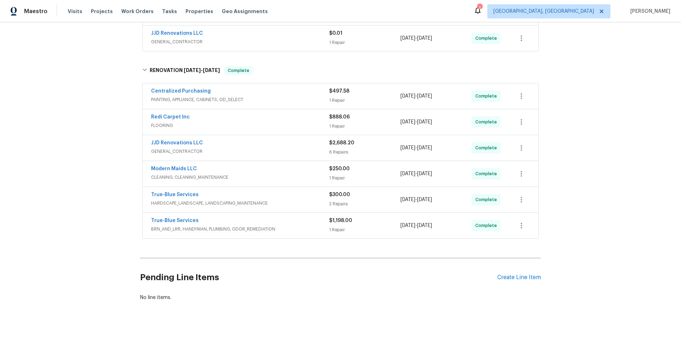
click at [102, 129] on div "Back to all projects 7501 W Teton Rd, Tucson, AZ 85757 3 Beds | 2 Baths | Total…" at bounding box center [340, 179] width 681 height 315
click at [77, 177] on div "Back to all projects 7501 W Teton Rd, Tucson, AZ 85757 3 Beds | 2 Baths | Total…" at bounding box center [340, 179] width 681 height 315
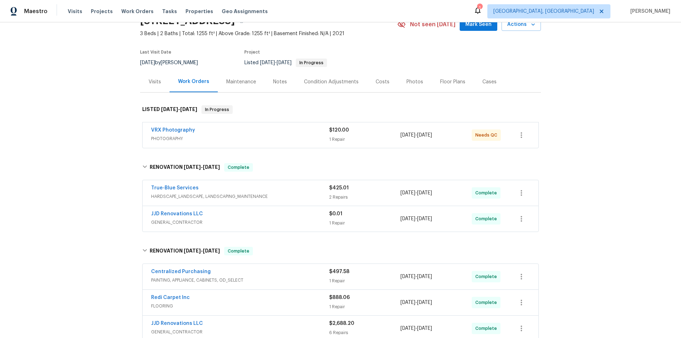
scroll to position [0, 0]
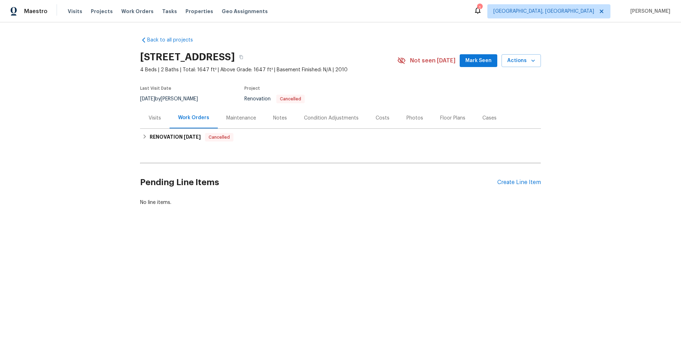
click at [157, 123] on div "Visits" at bounding box center [154, 117] width 29 height 21
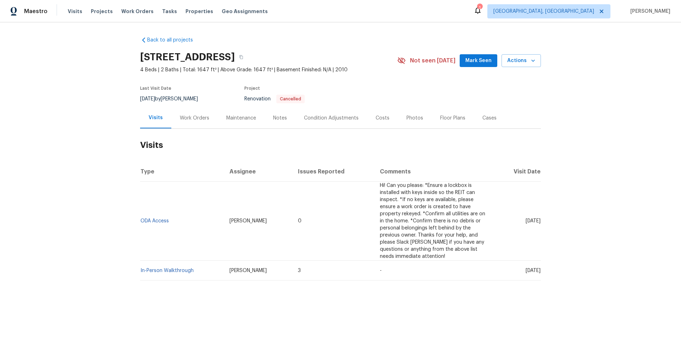
drag, startPoint x: 211, startPoint y: 108, endPoint x: 195, endPoint y: 116, distance: 17.8
click at [208, 109] on div "Work Orders" at bounding box center [194, 117] width 46 height 21
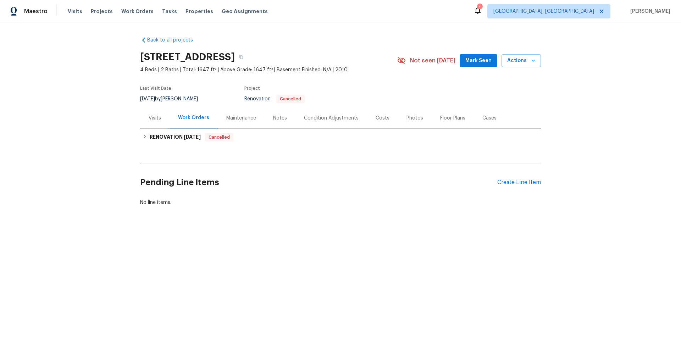
click at [195, 116] on div "Work Orders" at bounding box center [193, 117] width 31 height 7
drag, startPoint x: 176, startPoint y: 138, endPoint x: 129, endPoint y: 156, distance: 51.1
click at [176, 138] on h6 "RENOVATION 7/1/25" at bounding box center [175, 137] width 51 height 9
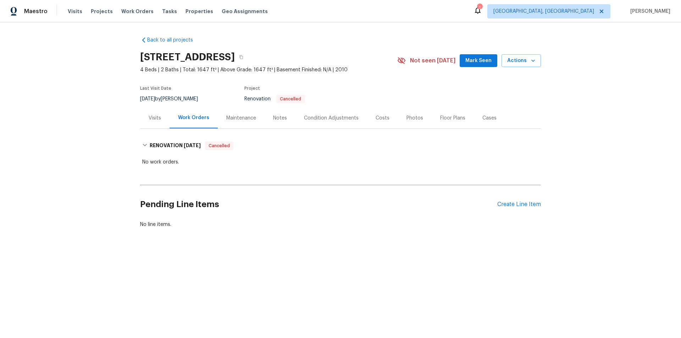
click at [106, 151] on div "Back to all projects 5097 E Fishhook Ct, Tucson, AZ 85756 4 Beds | 2 Baths | To…" at bounding box center [340, 149] width 681 height 254
click at [104, 150] on div "Back to all projects 5097 E Fishhook Ct, Tucson, AZ 85756 4 Beds | 2 Baths | To…" at bounding box center [340, 149] width 681 height 254
click at [83, 150] on div "Back to all projects 5097 E Fishhook Ct, Tucson, AZ 85756 4 Beds | 2 Baths | To…" at bounding box center [340, 149] width 681 height 254
click at [70, 179] on div "Back to all projects 5097 E Fishhook Ct, Tucson, AZ 85756 4 Beds | 2 Baths | To…" at bounding box center [340, 149] width 681 height 254
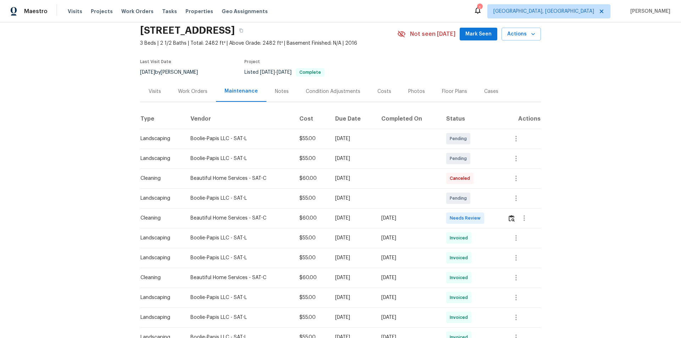
scroll to position [71, 0]
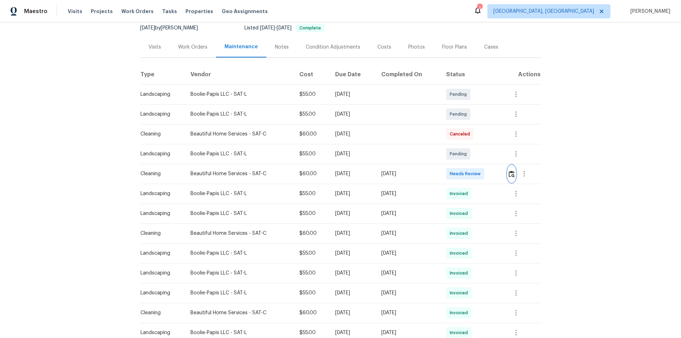
click at [510, 172] on img "button" at bounding box center [511, 174] width 6 height 7
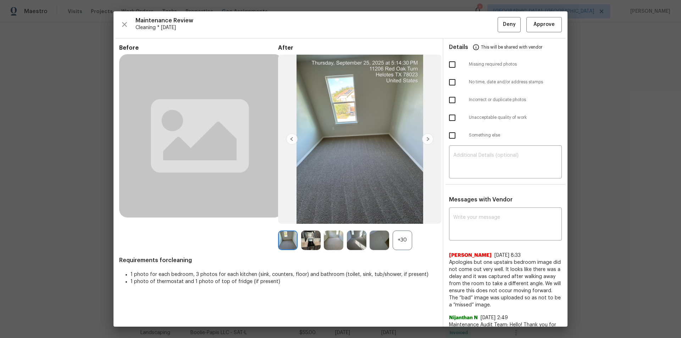
click at [408, 240] on div "+30" at bounding box center [401, 239] width 19 height 19
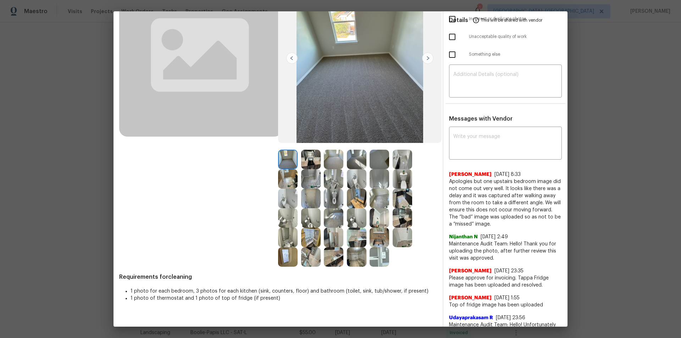
scroll to position [0, 0]
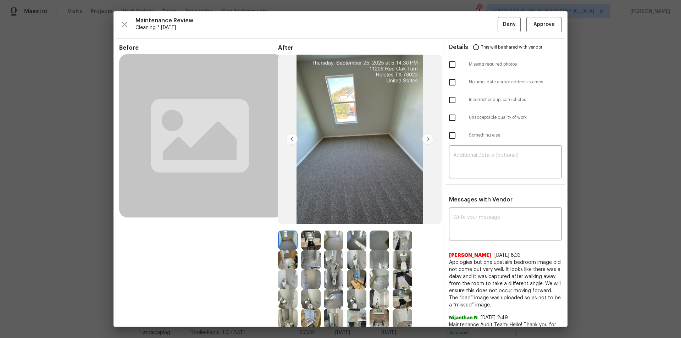
click at [349, 260] on img at bounding box center [356, 259] width 19 height 19
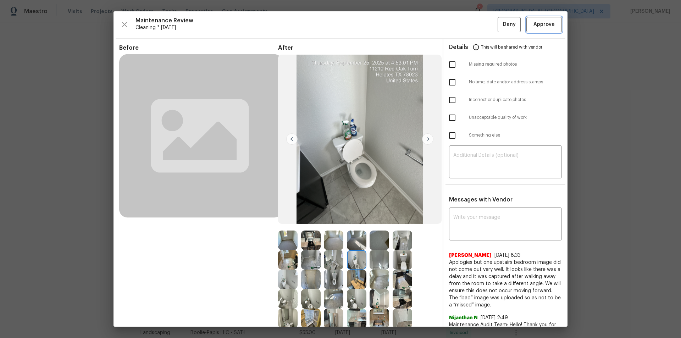
click at [541, 28] on span "Approve" at bounding box center [543, 24] width 21 height 9
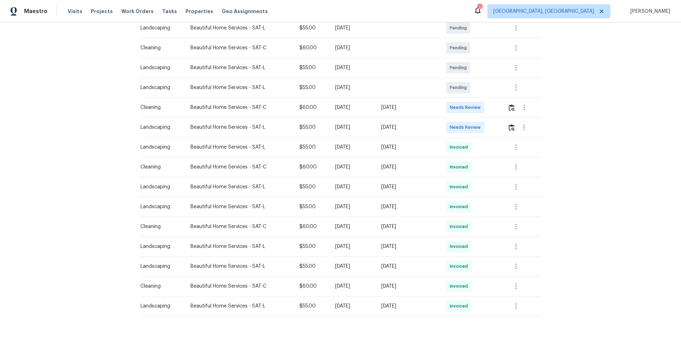
scroll to position [93, 0]
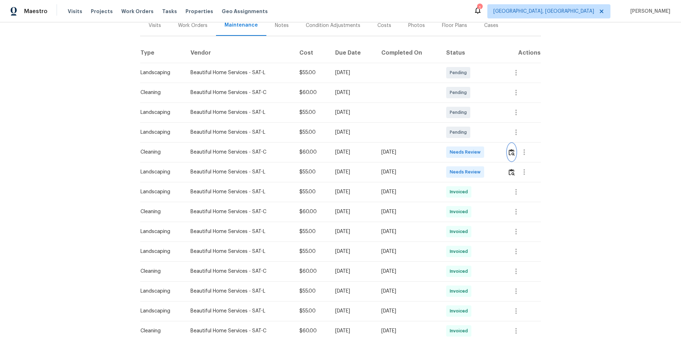
click at [512, 155] on button "button" at bounding box center [511, 152] width 8 height 17
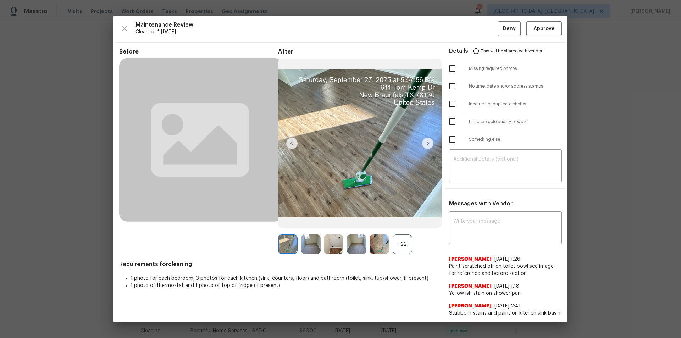
click at [402, 242] on div "+22" at bounding box center [401, 243] width 19 height 19
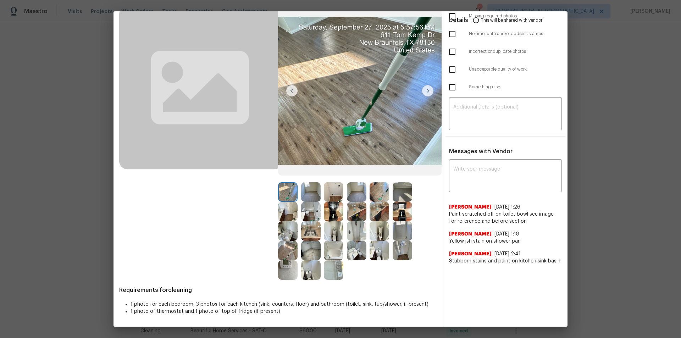
scroll to position [0, 0]
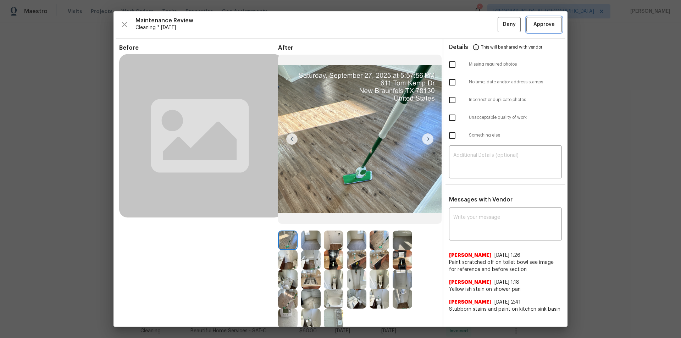
click at [540, 19] on button "Approve" at bounding box center [543, 24] width 35 height 15
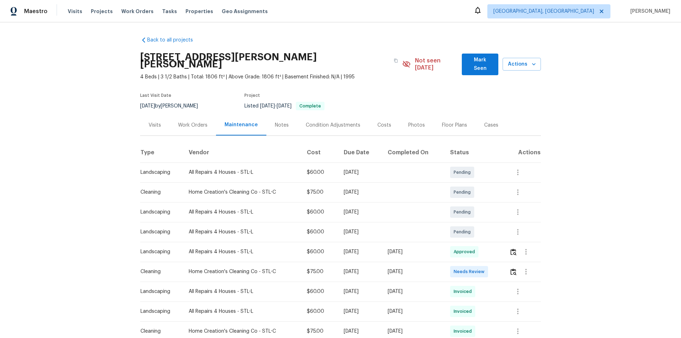
scroll to position [106, 0]
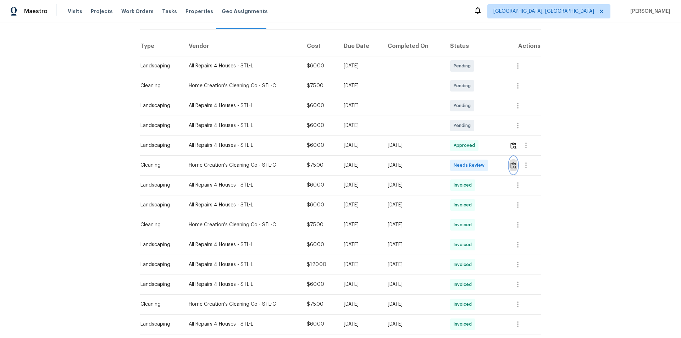
click at [484, 162] on button "button" at bounding box center [513, 165] width 8 height 17
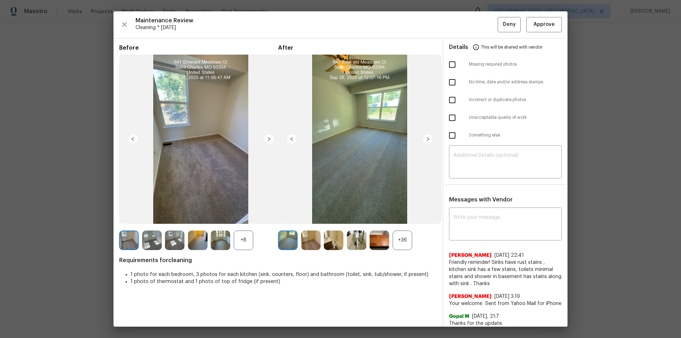
click at [406, 227] on div "+36" at bounding box center [401, 239] width 19 height 19
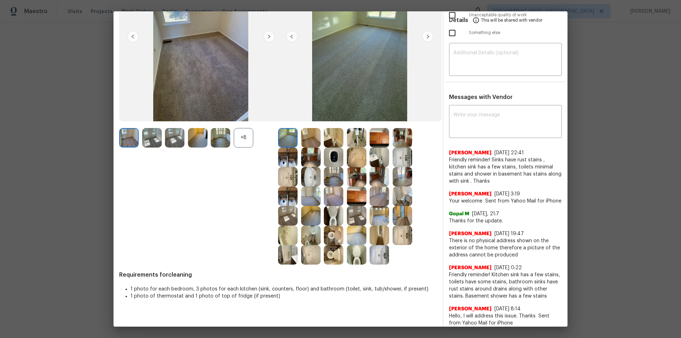
scroll to position [0, 0]
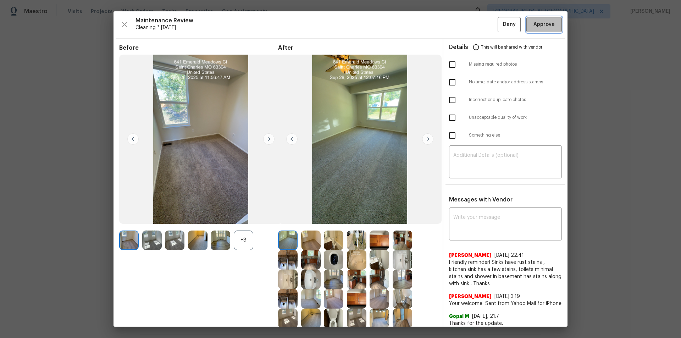
click at [484, 27] on span "Approve" at bounding box center [543, 24] width 21 height 9
